Goal: Information Seeking & Learning: Find specific fact

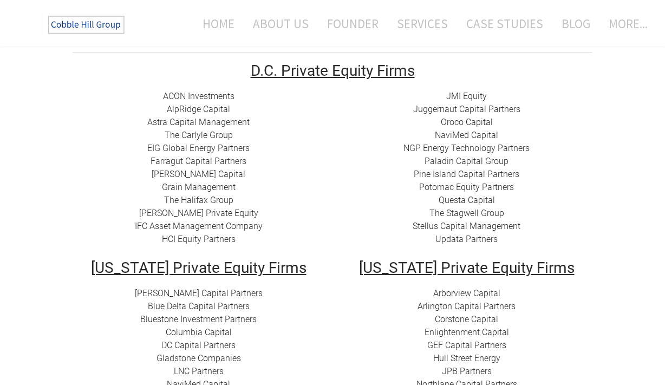
scroll to position [192, 0]
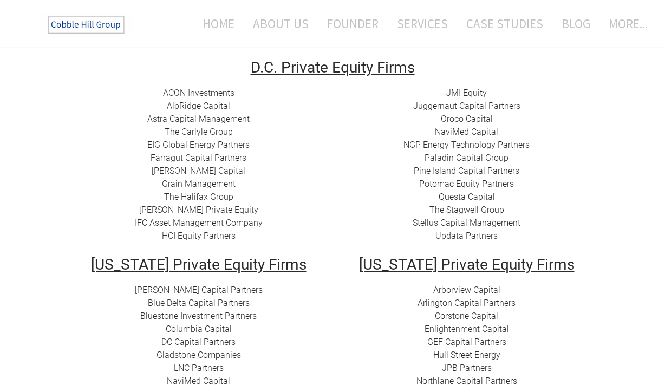
click at [113, 201] on div "ACON Investments ​ AlpRidge Capital ​Astra Capital Management ​​ The Carlyle Gr…" at bounding box center [199, 165] width 252 height 156
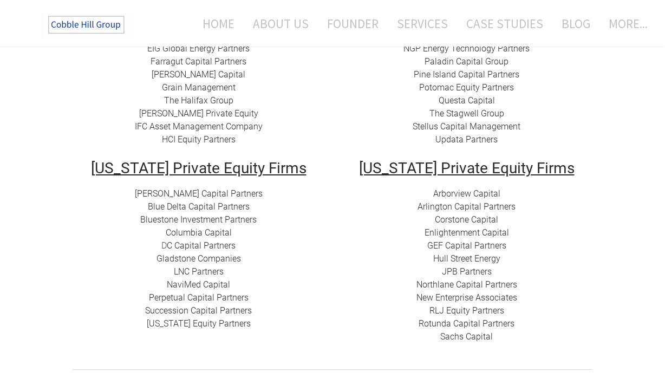
scroll to position [292, 0]
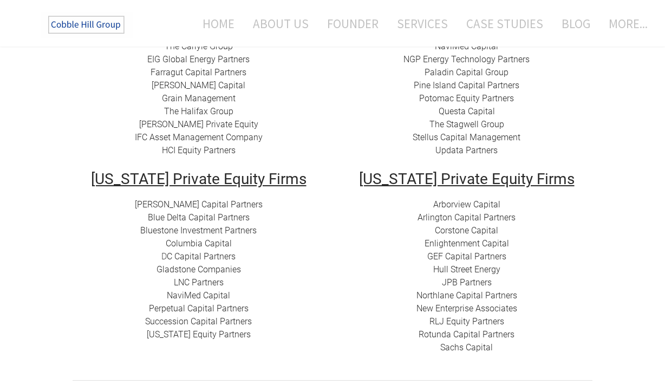
click at [271, 329] on div "[PERSON_NAME] Capital Partners Blue Delta Capital Partners ​Bluestone Investmen…" at bounding box center [199, 269] width 252 height 143
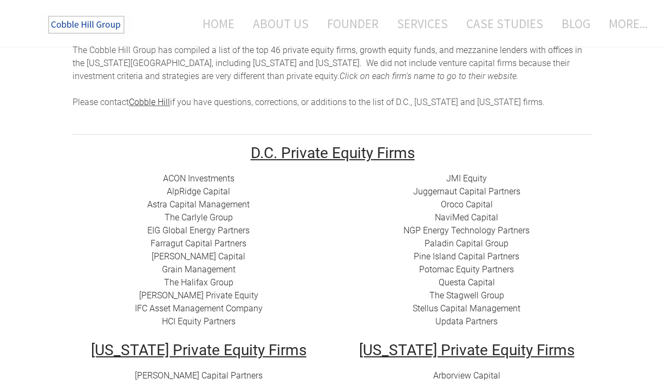
scroll to position [106, 0]
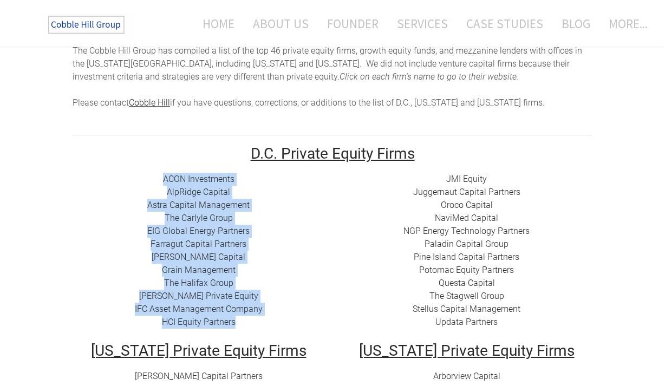
drag, startPoint x: 159, startPoint y: 176, endPoint x: 258, endPoint y: 320, distance: 174.9
click at [258, 320] on div "ACON Investments ​ AlpRidge Capital ​Astra Capital Management ​​ The Carlyle Gr…" at bounding box center [199, 251] width 252 height 156
copy div "ACON Investments ​ AlpRidge Capital ​Astra Capital Management ​​ The Carlyle Gr…"
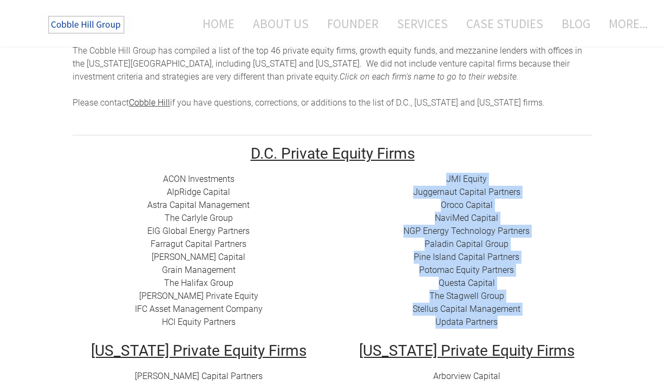
drag, startPoint x: 440, startPoint y: 175, endPoint x: 516, endPoint y: 320, distance: 163.8
click at [516, 320] on div "JMI Equity Juggernaut Capital Partners Oroco Capital NaviMed Capital NGP Energy…" at bounding box center [467, 251] width 252 height 156
copy div "JMI Equity Juggernaut Capital Partners Oroco Capital NaviMed Capital NGP Energy…"
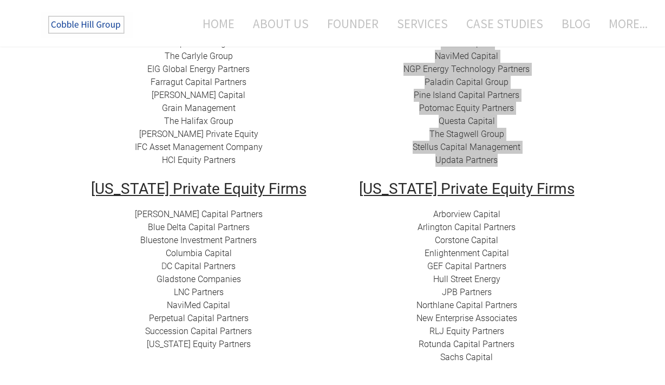
scroll to position [269, 0]
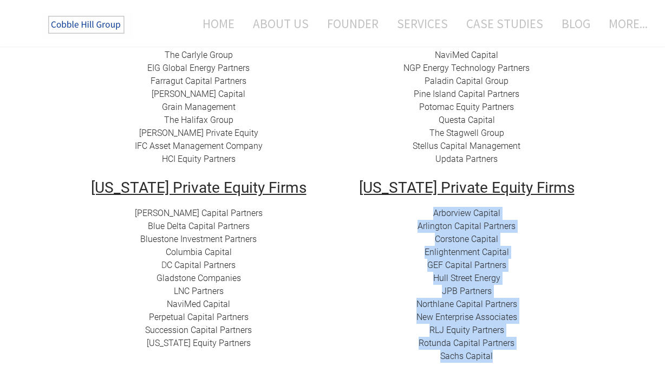
drag, startPoint x: 423, startPoint y: 212, endPoint x: 544, endPoint y: 355, distance: 187.6
click at [544, 355] on div "Arborview Capital Arlington Capital Partners​ Corstone Capital ​Enlightenment C…" at bounding box center [467, 285] width 252 height 156
copy div "Arborview Capital Arlington Capital Partners​ Corstone Capital ​Enlightenment C…"
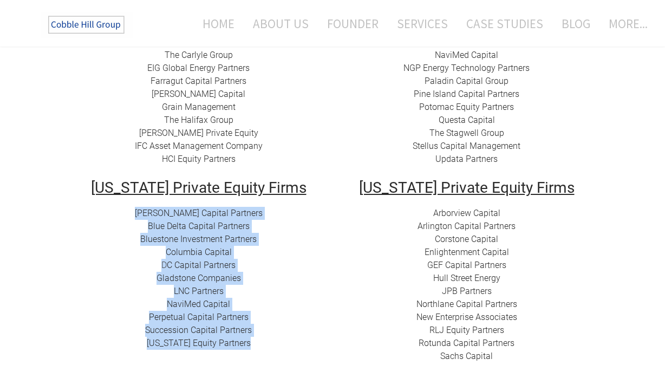
drag, startPoint x: 148, startPoint y: 211, endPoint x: 270, endPoint y: 342, distance: 179.4
click at [270, 342] on div "[PERSON_NAME] Capital Partners Blue Delta Capital Partners ​Bluestone Investmen…" at bounding box center [199, 278] width 252 height 143
copy div "[PERSON_NAME] Capital Partners Blue Delta Capital Partners ​Bluestone Investmen…"
click at [250, 211] on div "[PERSON_NAME] Capital Partners Blue Delta Capital Partners ​Bluestone Investmen…" at bounding box center [199, 278] width 252 height 143
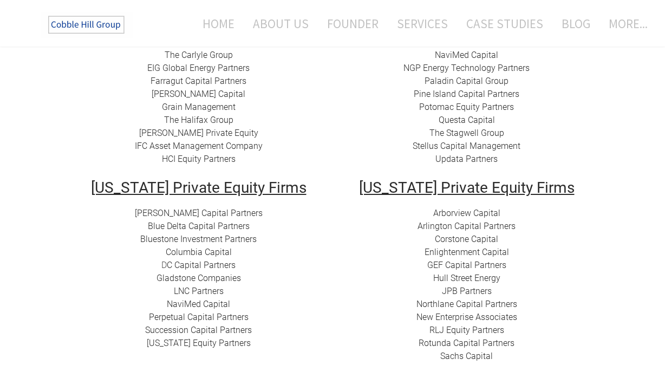
click at [271, 275] on div "[PERSON_NAME] Capital Partners Blue Delta Capital Partners ​Bluestone Investmen…" at bounding box center [199, 278] width 252 height 143
drag, startPoint x: 245, startPoint y: 267, endPoint x: 101, endPoint y: 266, distance: 144.1
click at [101, 266] on div "[PERSON_NAME] Capital Partners Blue Delta Capital Partners ​Bluestone Investmen…" at bounding box center [199, 278] width 252 height 143
copy div "D C Capital Partners"
